Goal: Information Seeking & Learning: Learn about a topic

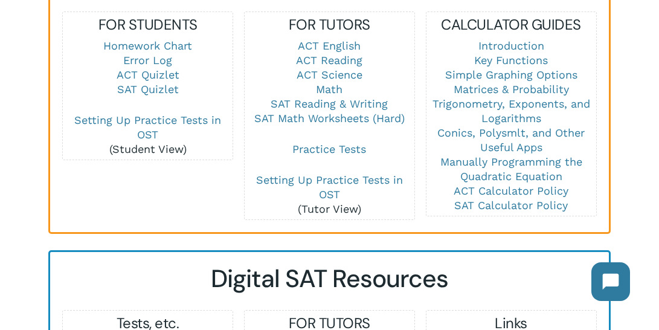
scroll to position [902, 0]
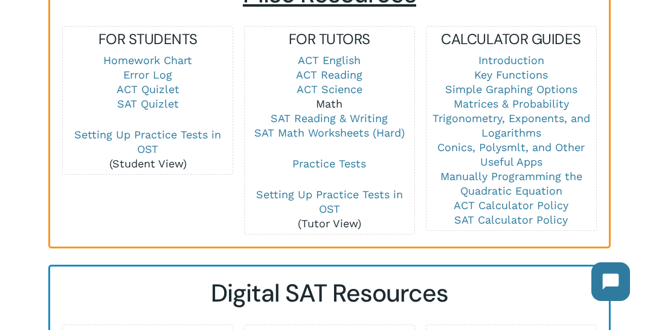
click at [330, 97] on link "Math" at bounding box center [329, 103] width 27 height 13
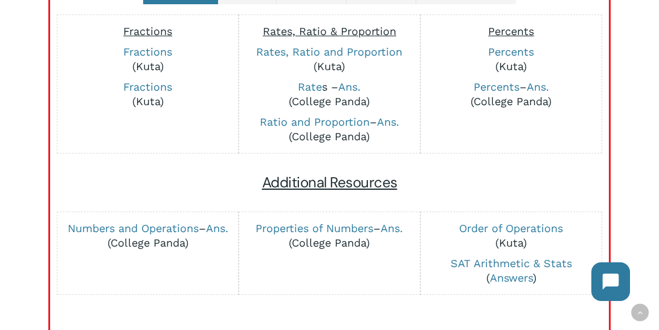
scroll to position [366, 0]
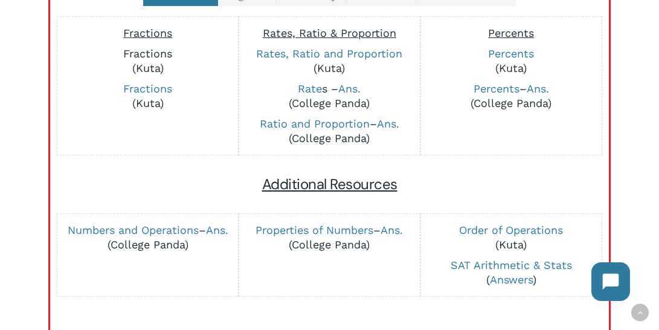
click at [160, 51] on link "Fractions" at bounding box center [147, 53] width 49 height 13
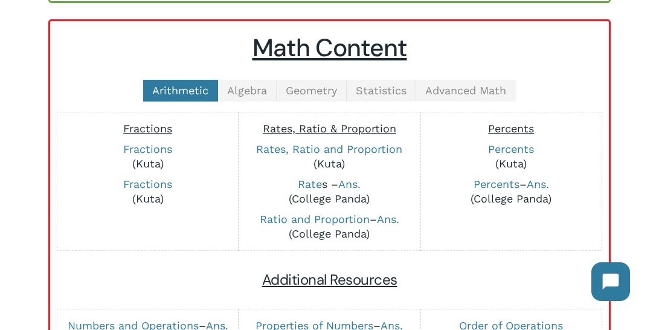
scroll to position [270, 0]
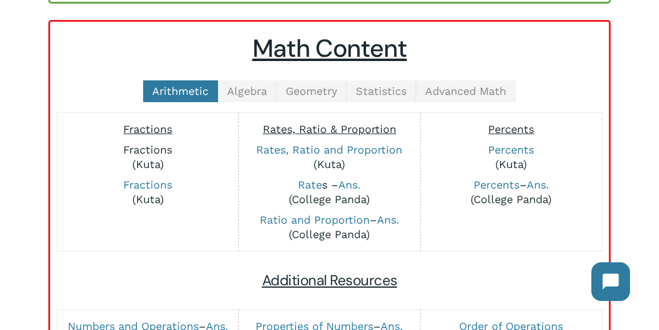
click at [143, 149] on link "Fractions" at bounding box center [147, 149] width 49 height 13
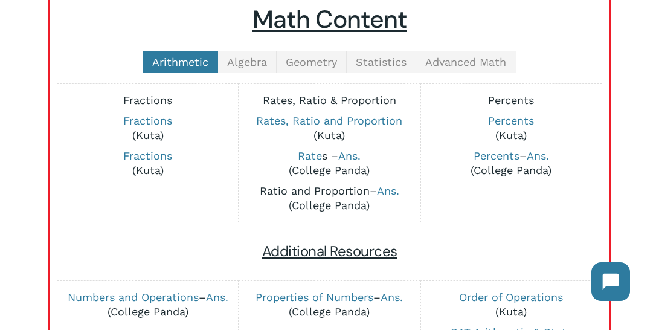
scroll to position [302, 0]
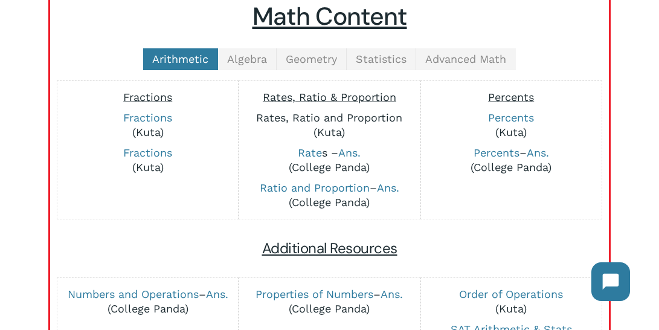
click at [340, 122] on link "Rates, Ratio and Proportion" at bounding box center [329, 117] width 146 height 13
click at [507, 117] on link "Percents" at bounding box center [511, 117] width 46 height 13
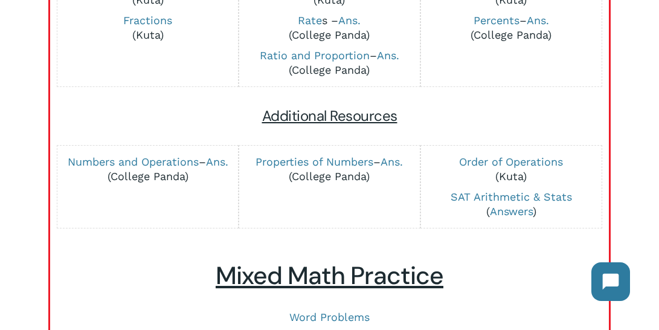
scroll to position [439, 0]
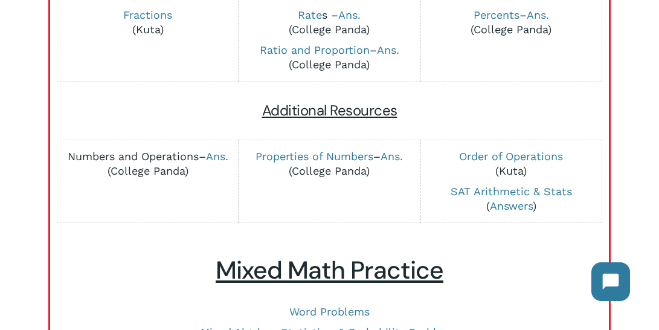
click at [195, 154] on link "Numbers and Operations" at bounding box center [133, 156] width 131 height 13
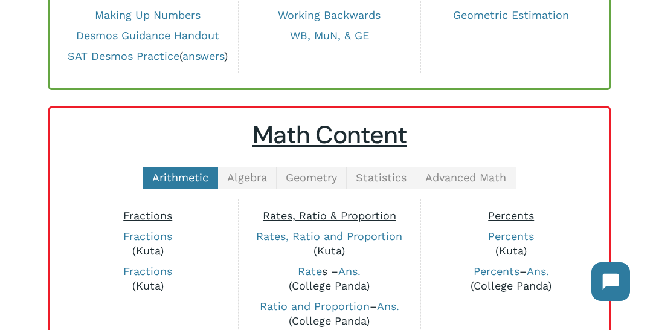
scroll to position [180, 0]
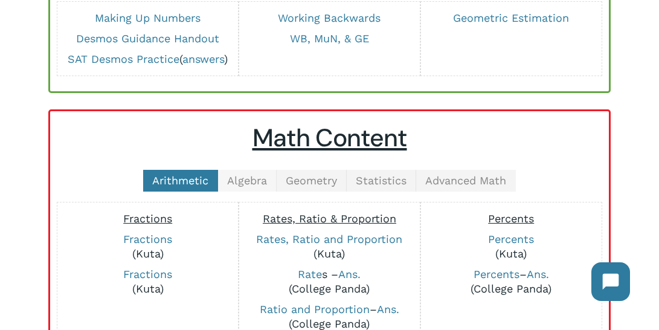
click at [248, 175] on span "Algebra" at bounding box center [247, 180] width 40 height 13
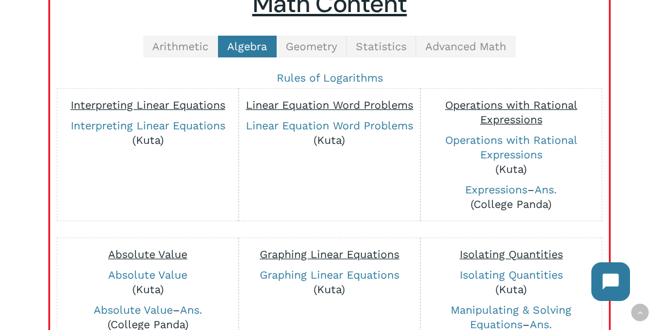
scroll to position [315, 0]
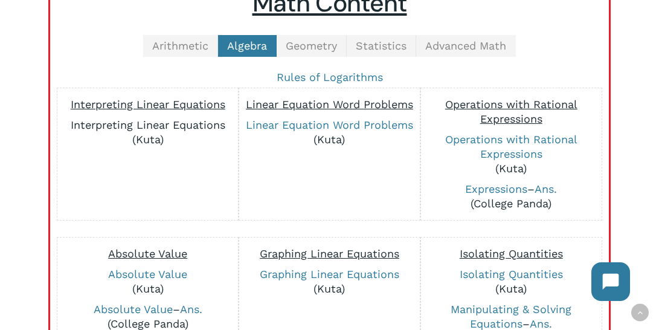
click at [183, 120] on link "Interpreting Linear Equations" at bounding box center [148, 124] width 155 height 13
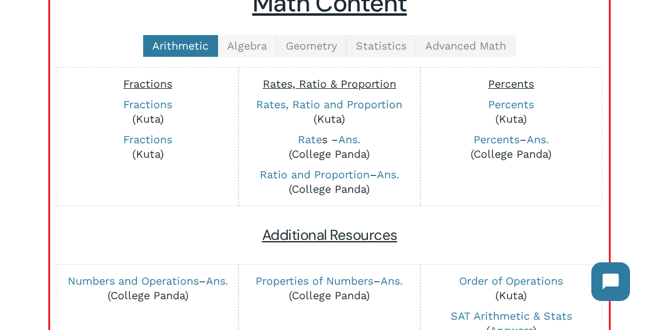
click at [260, 51] on link "Algebra" at bounding box center [247, 46] width 59 height 22
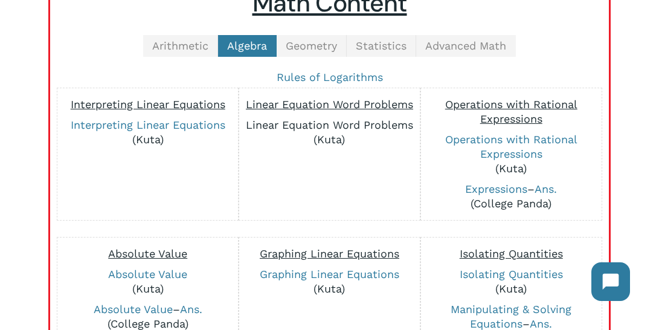
click at [312, 124] on link "Linear Equation Word Problems" at bounding box center [329, 124] width 167 height 13
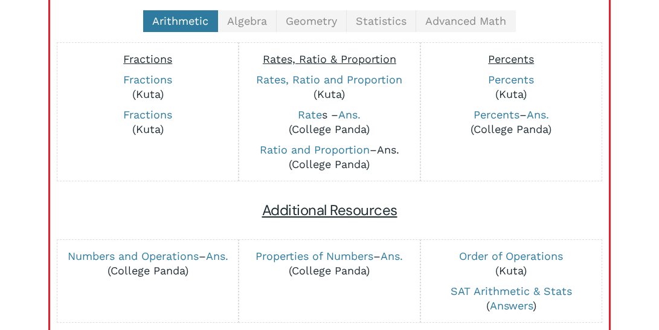
scroll to position [346, 0]
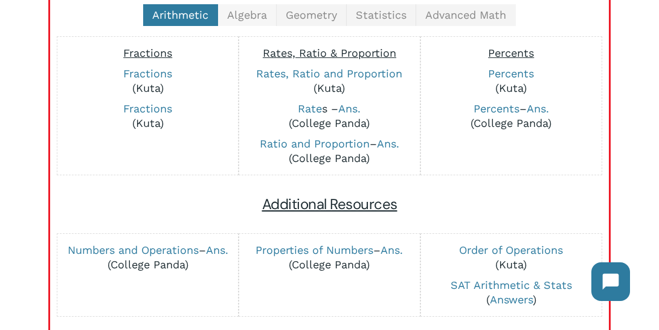
click at [259, 11] on span "Algebra" at bounding box center [247, 14] width 40 height 13
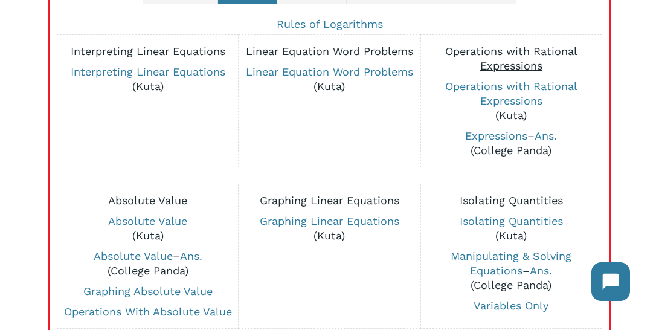
scroll to position [372, 0]
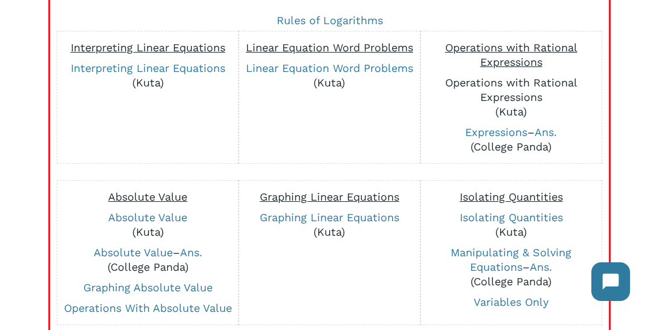
click at [525, 88] on link "Operations with Rational Expressions" at bounding box center [511, 89] width 132 height 27
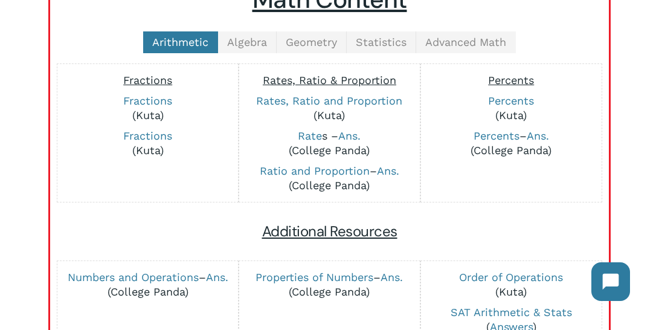
scroll to position [279, 0]
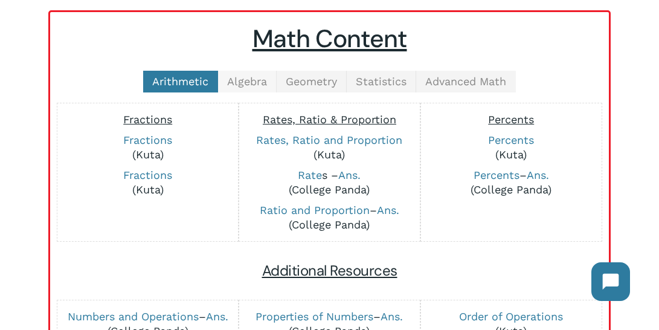
click at [272, 80] on link "Algebra" at bounding box center [247, 82] width 59 height 22
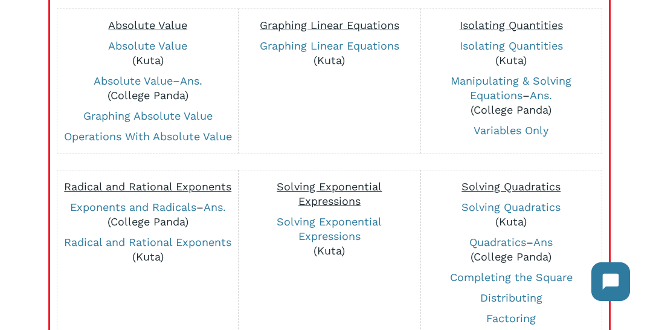
scroll to position [545, 0]
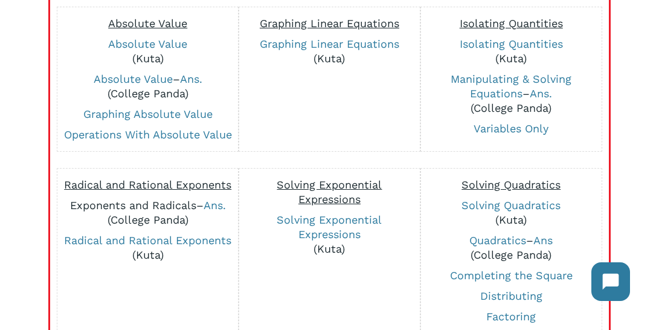
click at [161, 212] on link "Exponents and Radicals" at bounding box center [133, 205] width 126 height 13
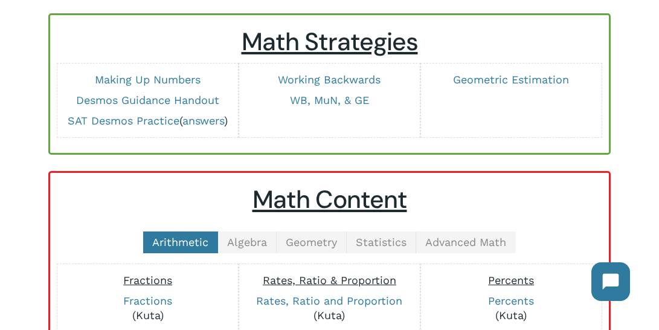
scroll to position [120, 0]
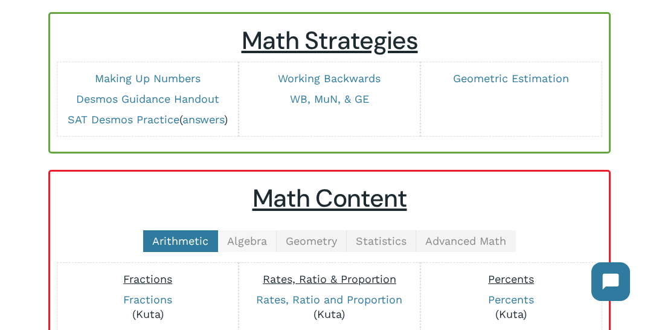
click at [260, 234] on span "Algebra" at bounding box center [247, 240] width 40 height 13
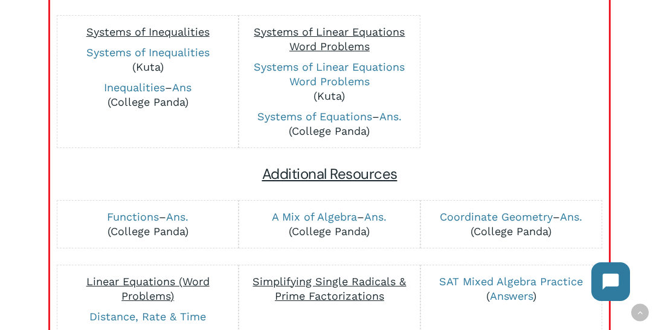
scroll to position [985, 0]
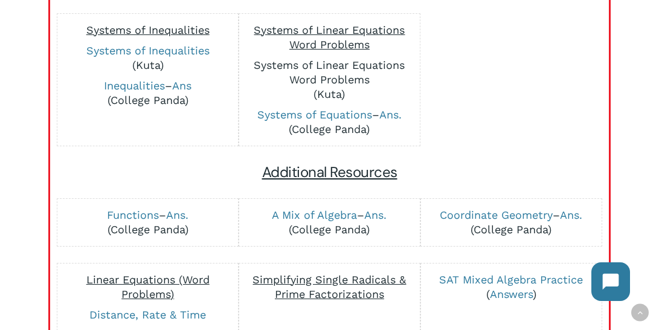
click at [353, 86] on link "Systems of Linear Equations Word Problems" at bounding box center [329, 72] width 151 height 27
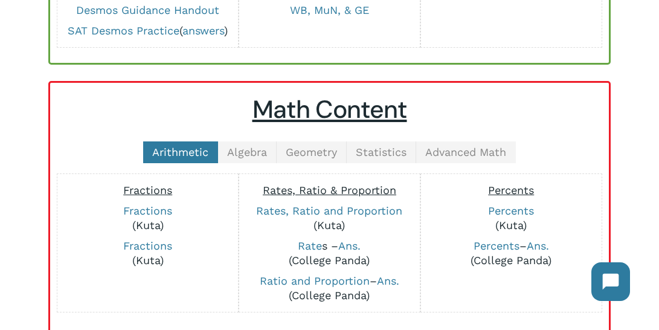
scroll to position [189, 0]
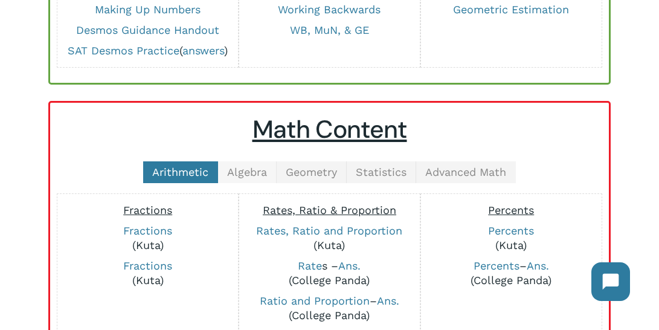
click at [256, 172] on span "Algebra" at bounding box center [247, 172] width 40 height 13
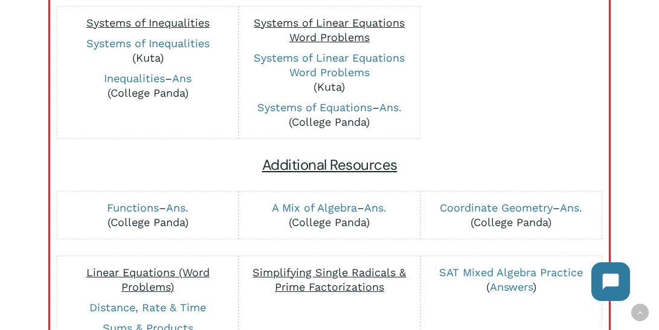
scroll to position [991, 0]
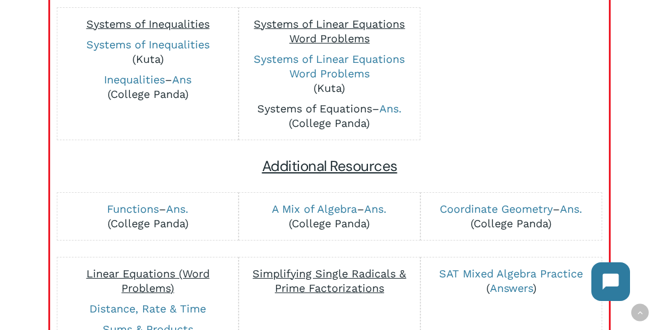
click at [334, 115] on link "Systems of Equations" at bounding box center [314, 108] width 115 height 13
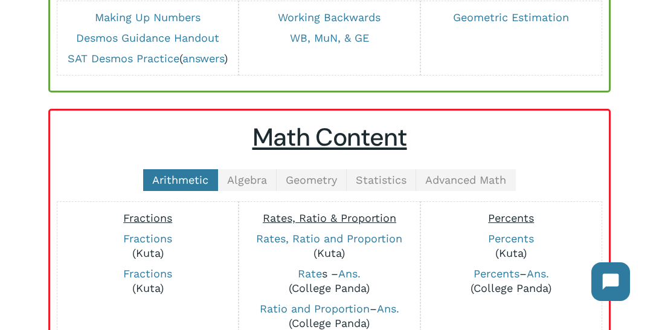
scroll to position [212, 0]
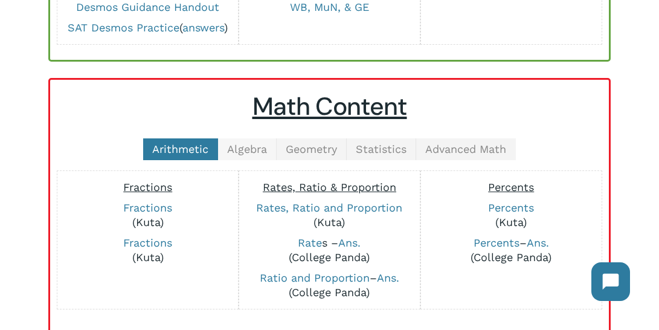
click at [256, 149] on span "Algebra" at bounding box center [247, 149] width 40 height 13
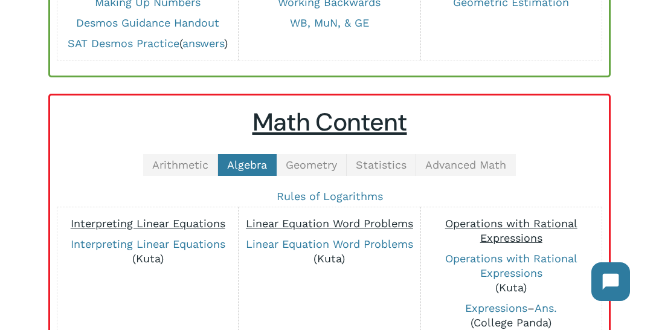
scroll to position [183, 0]
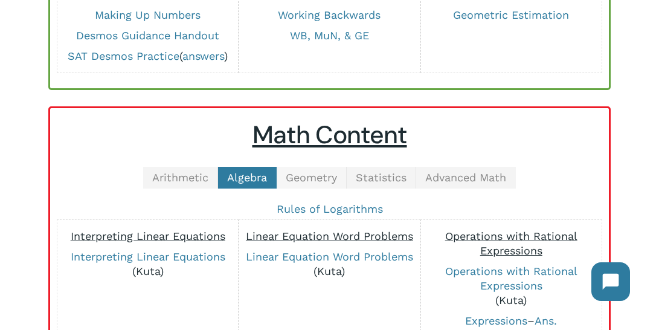
click at [329, 172] on span "Geometry" at bounding box center [311, 177] width 51 height 13
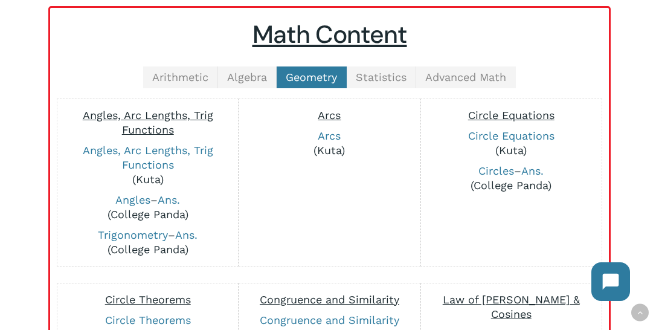
scroll to position [280, 0]
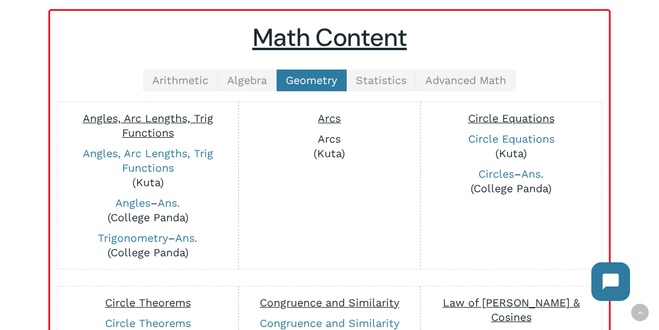
click at [333, 138] on link "Arcs" at bounding box center [329, 138] width 23 height 13
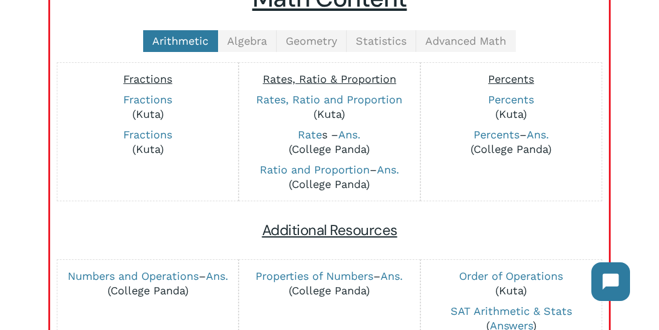
scroll to position [349, 0]
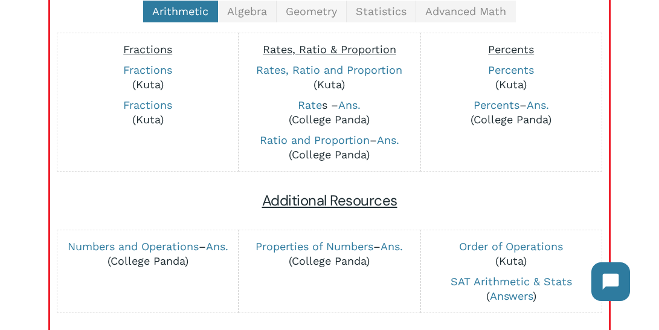
click at [322, 19] on link "Geometry" at bounding box center [312, 12] width 70 height 22
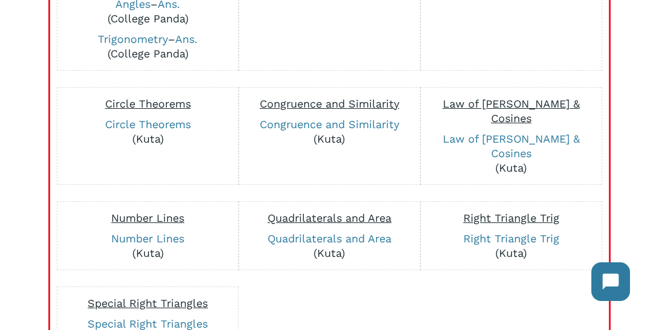
scroll to position [485, 0]
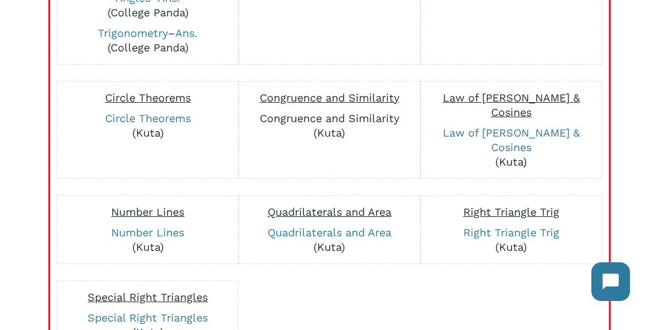
click at [334, 112] on link "Congruence and Similarity" at bounding box center [330, 118] width 140 height 13
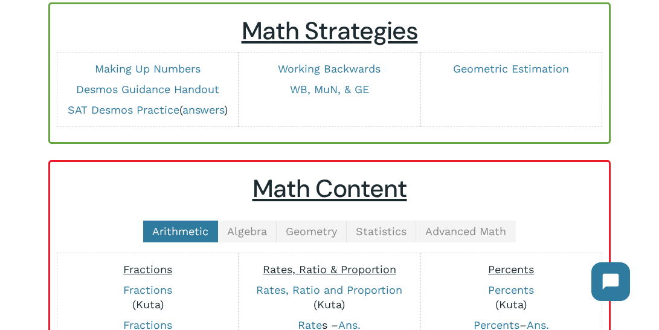
scroll to position [121, 0]
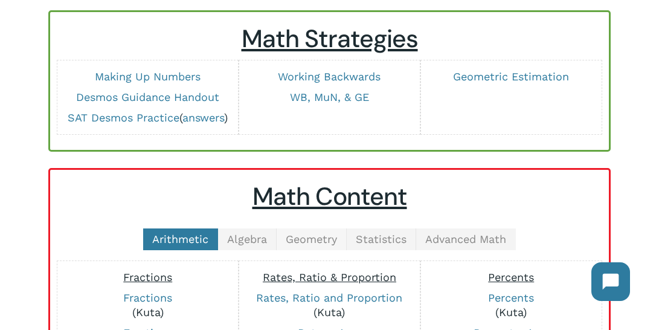
click at [317, 238] on span "Geometry" at bounding box center [311, 239] width 51 height 13
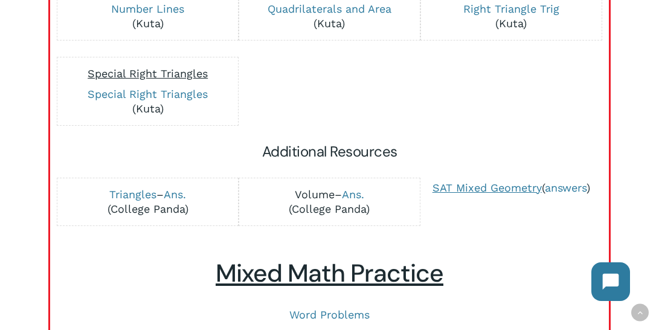
scroll to position [710, 0]
click at [309, 187] on link "Volume" at bounding box center [315, 193] width 40 height 13
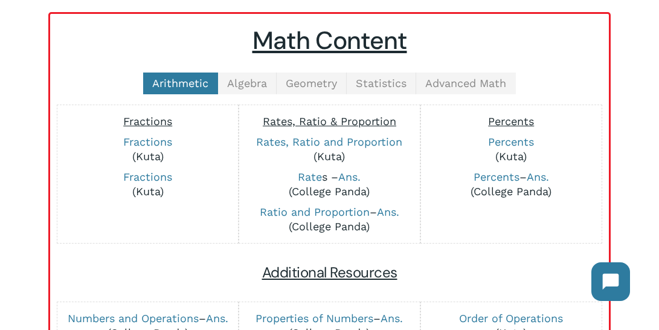
scroll to position [280, 0]
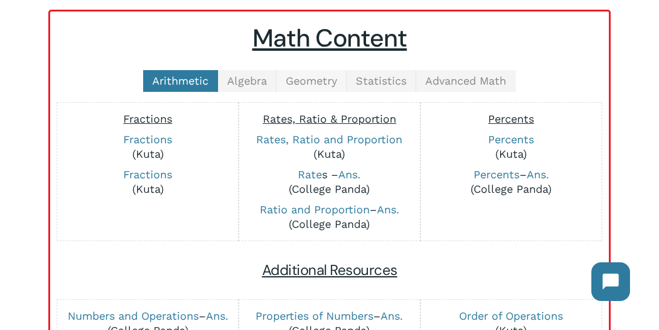
click at [313, 74] on span "Geometry" at bounding box center [311, 80] width 51 height 13
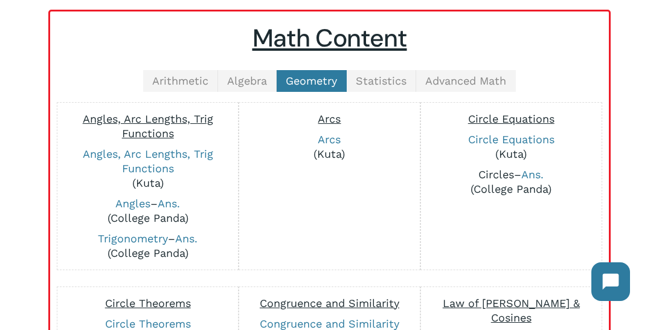
click at [500, 175] on link "Circles" at bounding box center [497, 174] width 36 height 13
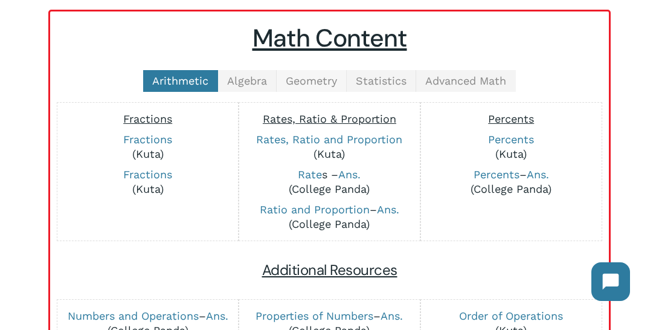
click at [326, 83] on span "Geometry" at bounding box center [311, 80] width 51 height 13
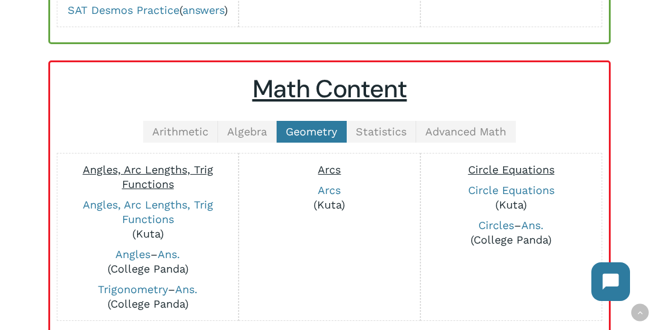
scroll to position [232, 0]
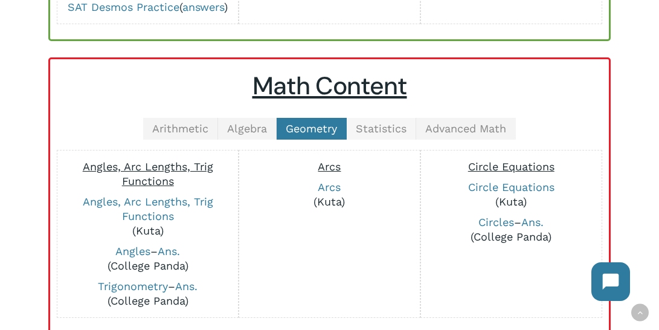
click at [370, 135] on link "Statistics" at bounding box center [382, 129] width 70 height 22
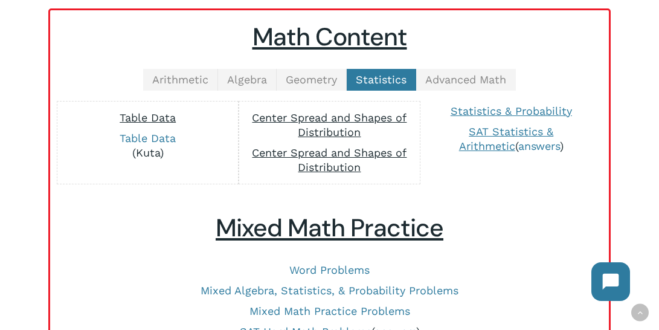
scroll to position [282, 0]
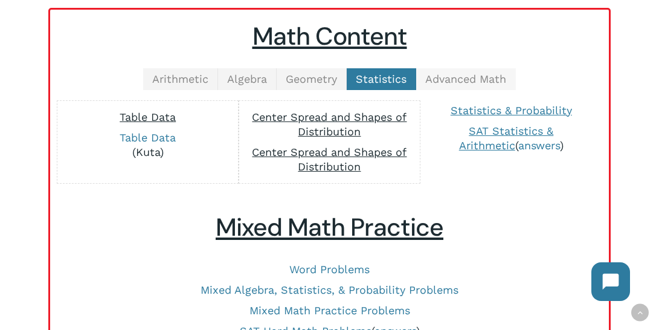
click at [457, 82] on span "Advanced Math" at bounding box center [465, 79] width 81 height 13
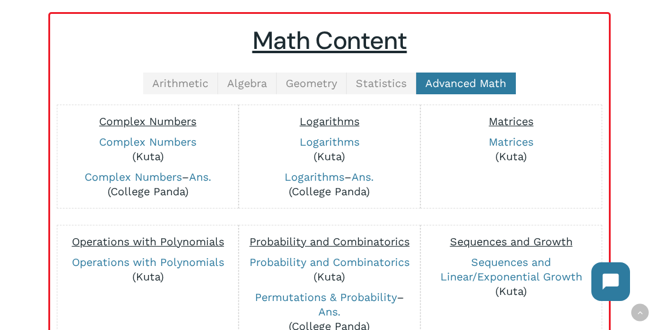
scroll to position [251, 0]
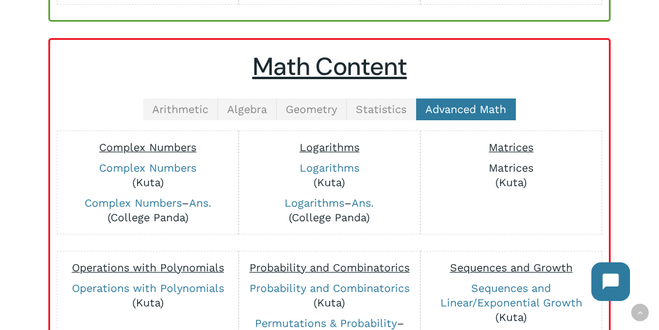
click at [514, 167] on link "Matrices" at bounding box center [511, 167] width 45 height 13
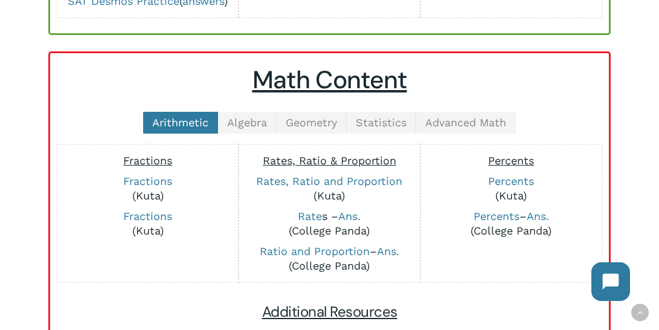
scroll to position [236, 0]
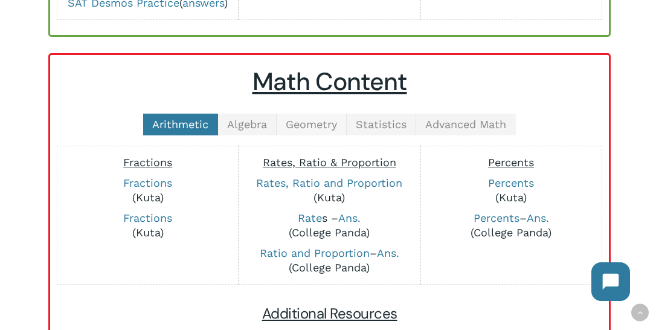
click at [335, 127] on span "Geometry" at bounding box center [311, 124] width 51 height 13
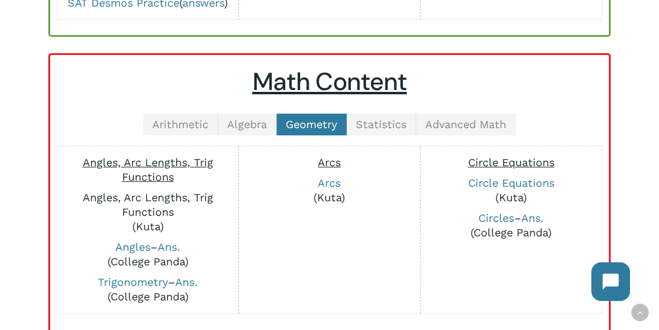
click at [132, 193] on link "Angles, Arc Lengths, Trig Functions" at bounding box center [148, 204] width 131 height 27
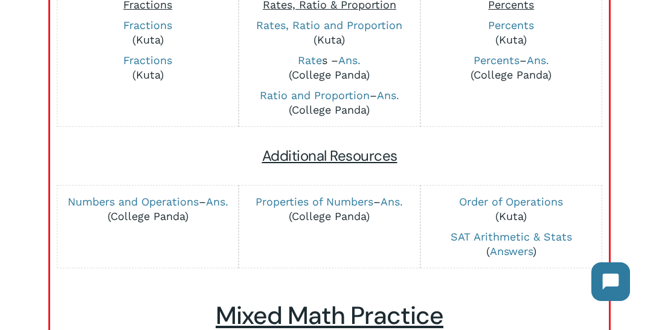
scroll to position [386, 0]
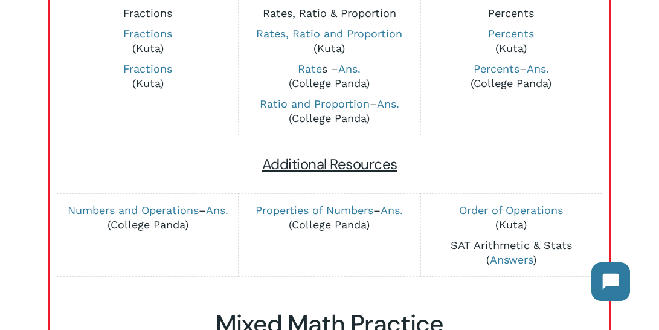
click at [496, 239] on link "SAT Arithmetic & Stats" at bounding box center [511, 245] width 121 height 13
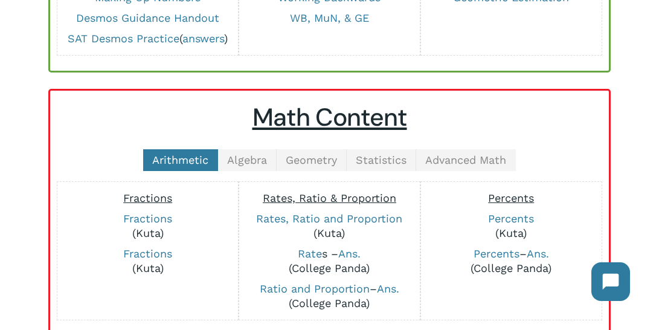
scroll to position [218, 0]
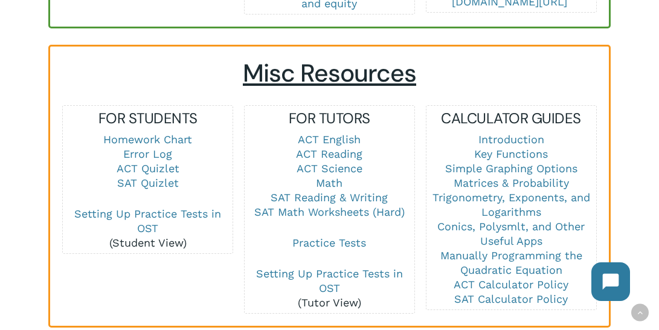
scroll to position [812, 0]
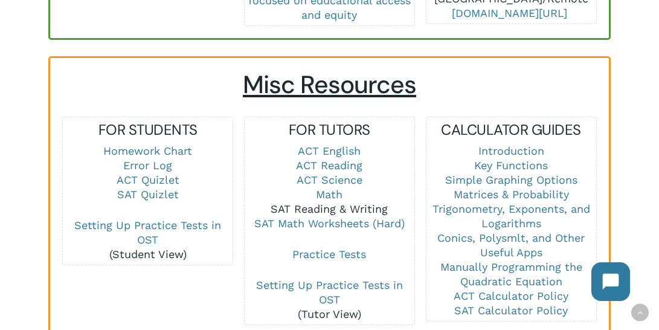
click at [322, 202] on link "SAT Reading & Writing" at bounding box center [329, 208] width 117 height 13
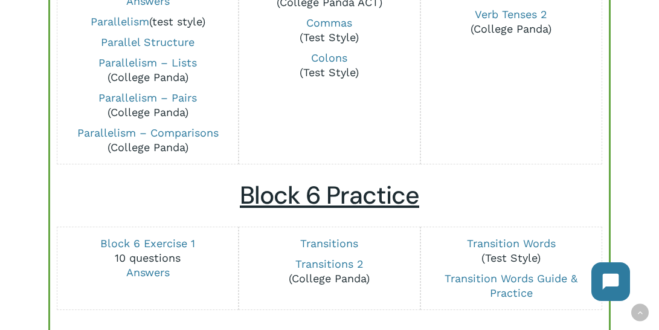
scroll to position [1490, 0]
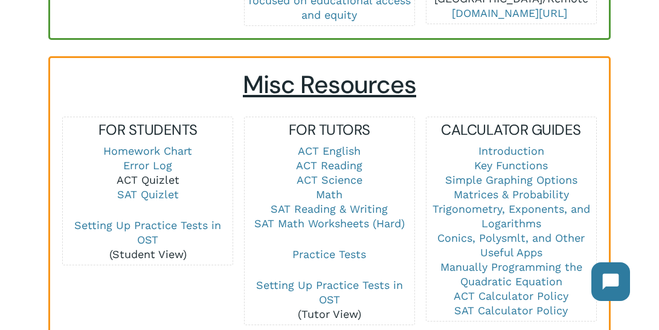
click at [154, 173] on link "ACT Quizlet" at bounding box center [148, 179] width 63 height 13
